Goal: Task Accomplishment & Management: Use online tool/utility

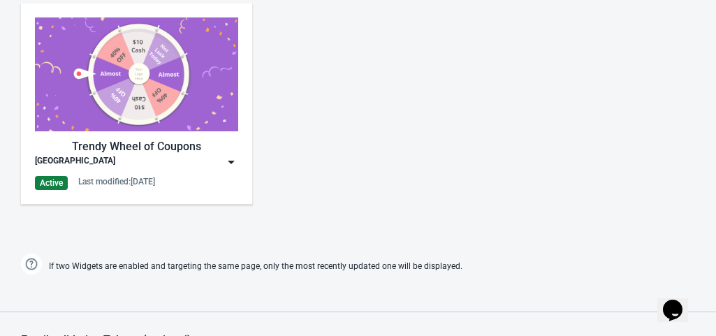
scroll to position [673, 0]
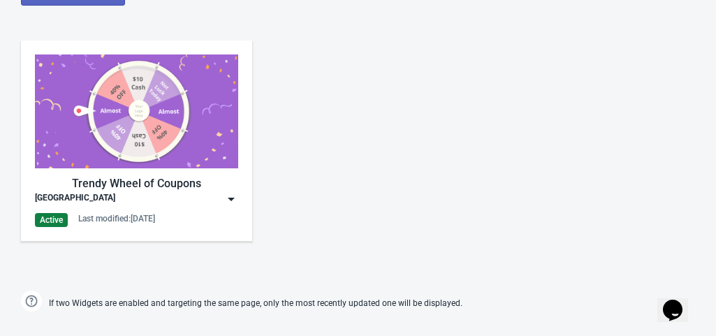
click at [230, 195] on img at bounding box center [231, 199] width 14 height 14
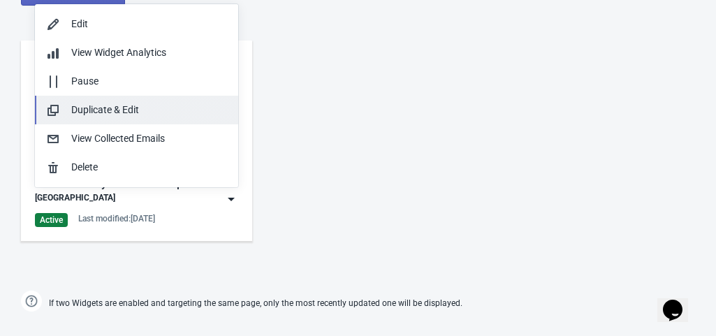
click at [164, 103] on div "Duplicate & Edit" at bounding box center [149, 110] width 156 height 15
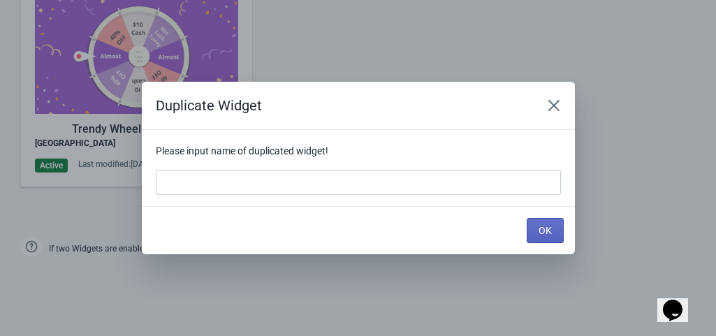
scroll to position [0, 0]
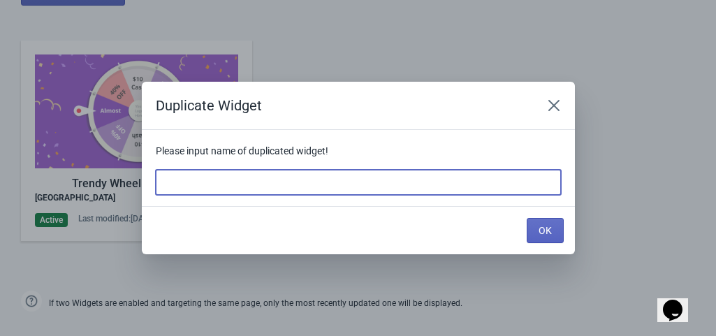
click at [202, 178] on input at bounding box center [358, 182] width 405 height 25
type input "ACTUAL [GEOGRAPHIC_DATA]"
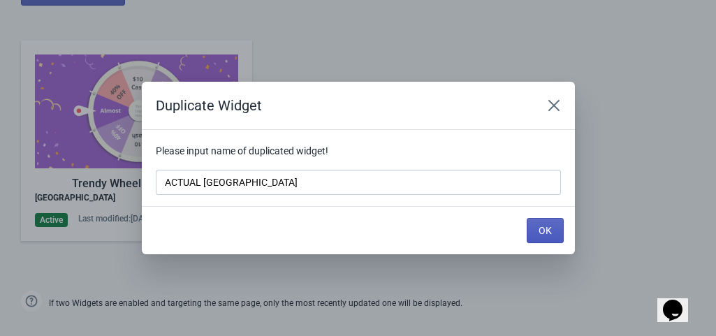
click at [538, 226] on span "OK" at bounding box center [544, 230] width 13 height 11
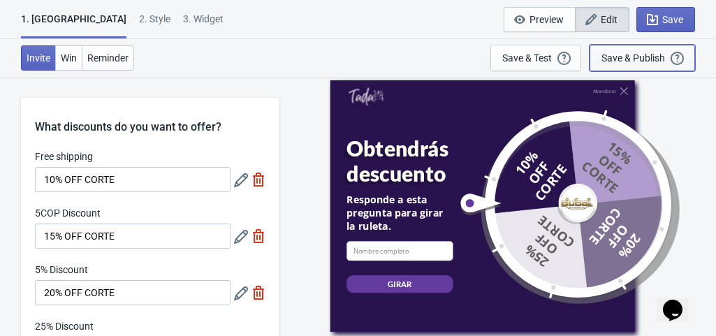
click at [657, 52] on div "Save & Publish" at bounding box center [633, 57] width 64 height 11
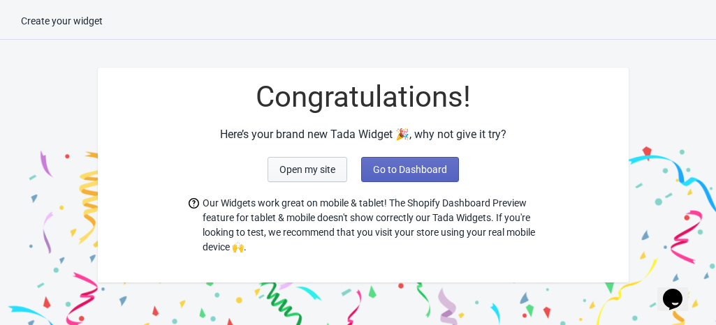
click at [286, 170] on span "Open my site" at bounding box center [307, 169] width 56 height 11
click at [392, 173] on span "Go to Dashboard" at bounding box center [410, 169] width 74 height 11
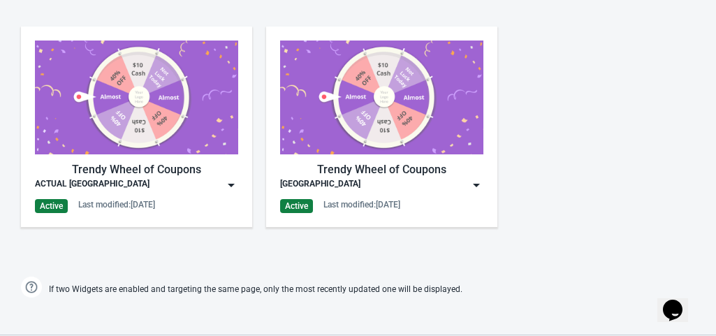
scroll to position [683, 0]
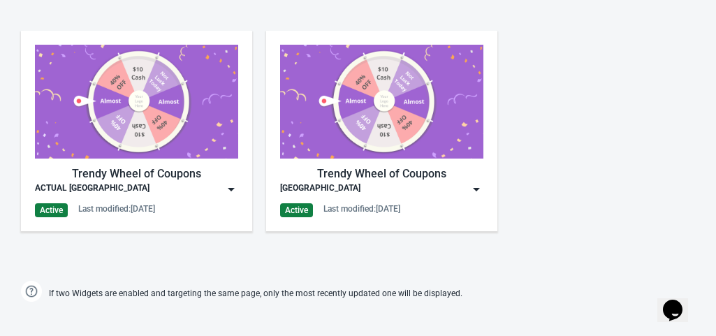
click at [404, 186] on div "[GEOGRAPHIC_DATA]" at bounding box center [381, 189] width 203 height 14
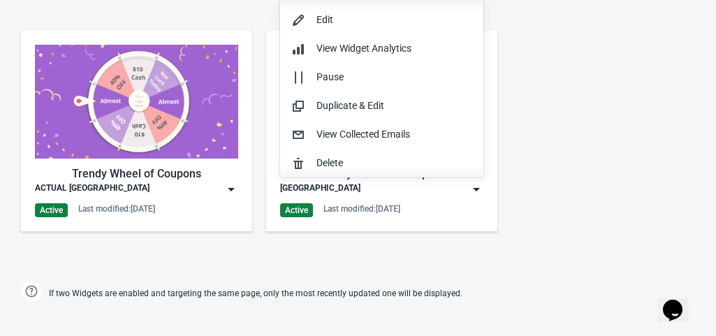
scroll to position [0, 0]
click at [404, 186] on div "[GEOGRAPHIC_DATA]" at bounding box center [381, 189] width 203 height 14
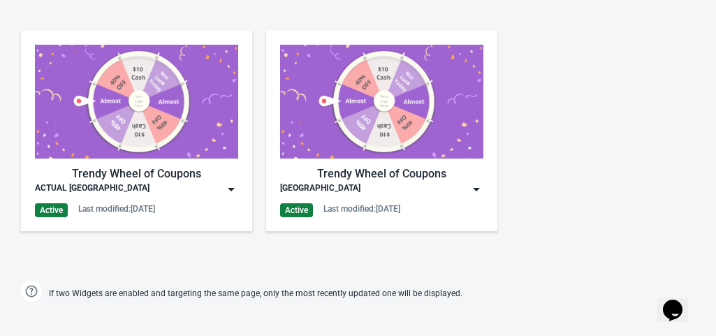
click at [369, 129] on img at bounding box center [381, 102] width 203 height 114
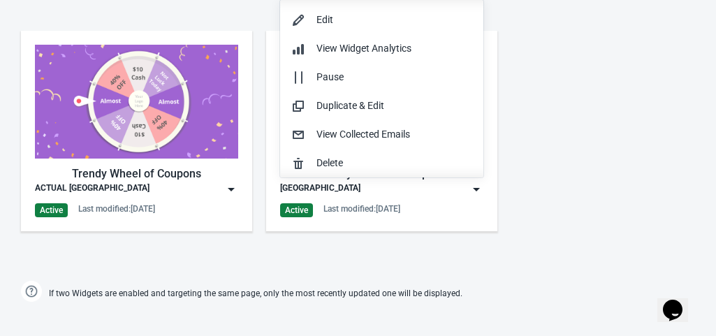
click at [165, 172] on div "Trendy Wheel of Coupons" at bounding box center [136, 173] width 203 height 17
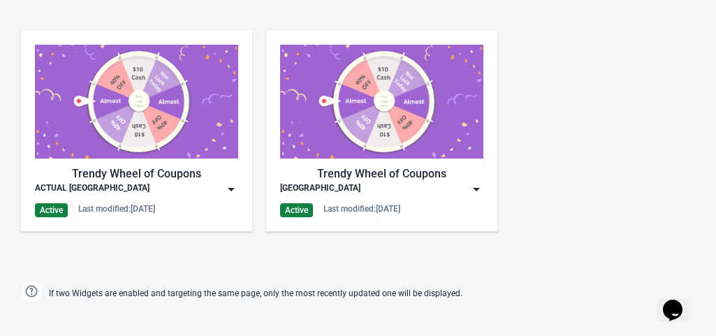
click at [165, 172] on div "Trendy Wheel of Coupons" at bounding box center [136, 173] width 203 height 17
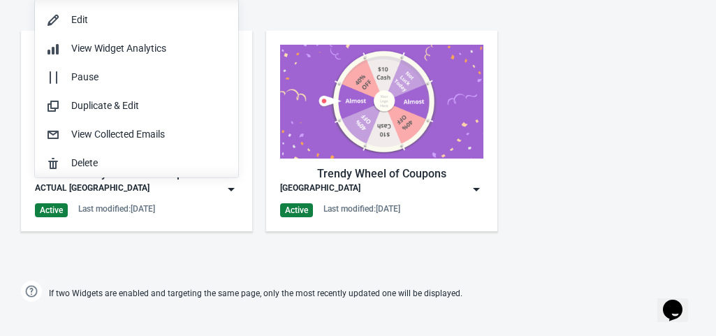
click at [139, 223] on div "Trendy Wheel of Coupons ACTUAL [GEOGRAPHIC_DATA] Active Last modified: [DATE]" at bounding box center [136, 131] width 231 height 200
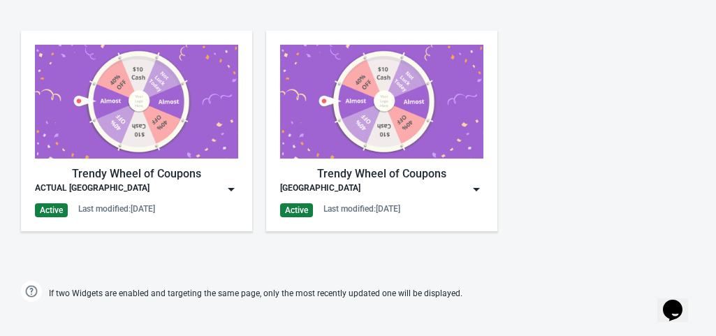
click at [317, 198] on div "Trendy Wheel of Coupons DUBAI Active Last modified: [DATE]" at bounding box center [381, 131] width 203 height 172
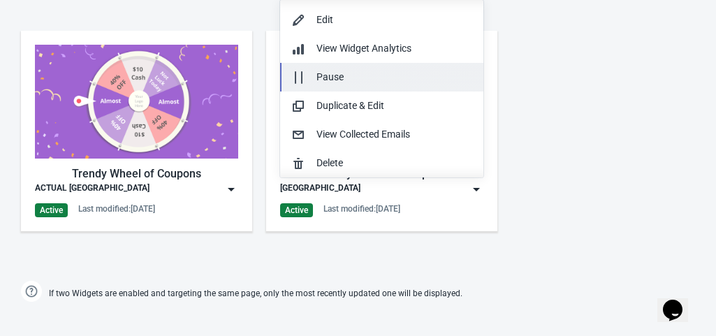
click at [425, 84] on button "Pause" at bounding box center [381, 77] width 203 height 29
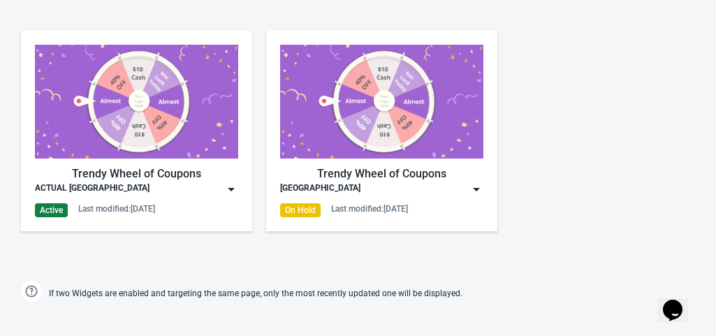
click at [538, 116] on div "Trendy Wheel of Coupons ACTUAL [GEOGRAPHIC_DATA] Active Last modified: [DATE] T…" at bounding box center [358, 142] width 716 height 251
